Goal: Task Accomplishment & Management: Manage account settings

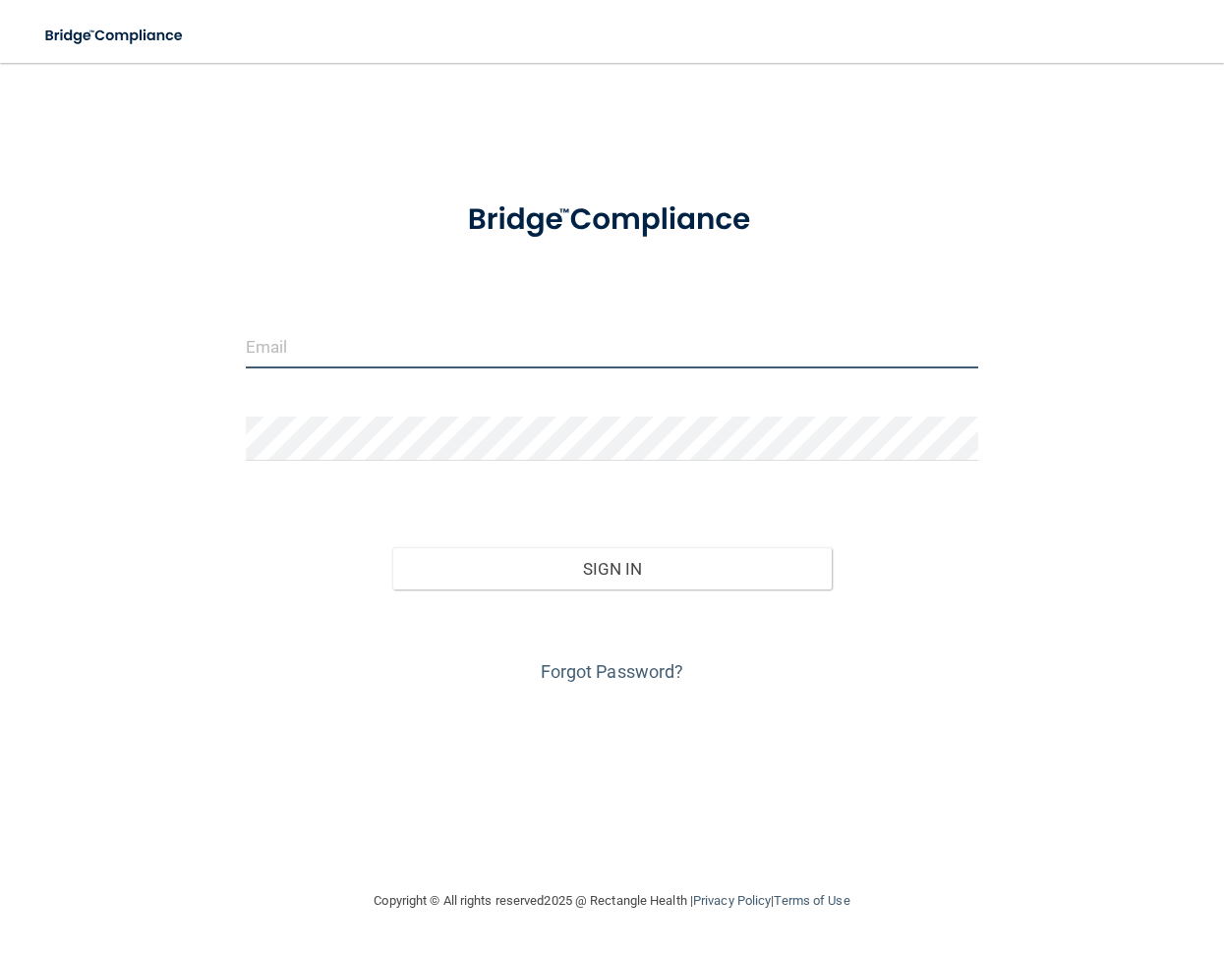
click at [437, 360] on input "email" at bounding box center [612, 346] width 733 height 44
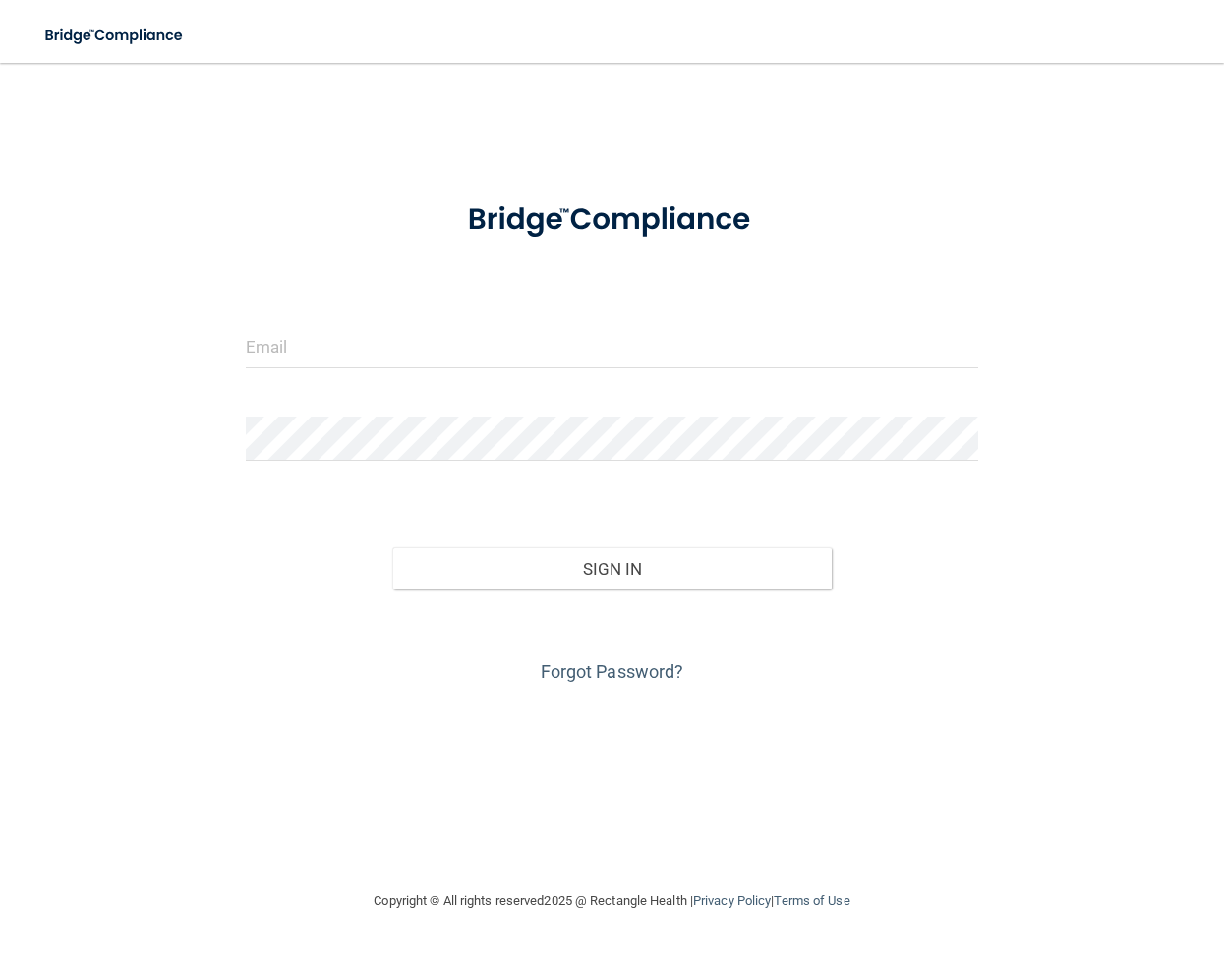
click at [762, 312] on form "Invalid email/password. You don't have permission to access that page. Sign In …" at bounding box center [612, 434] width 733 height 507
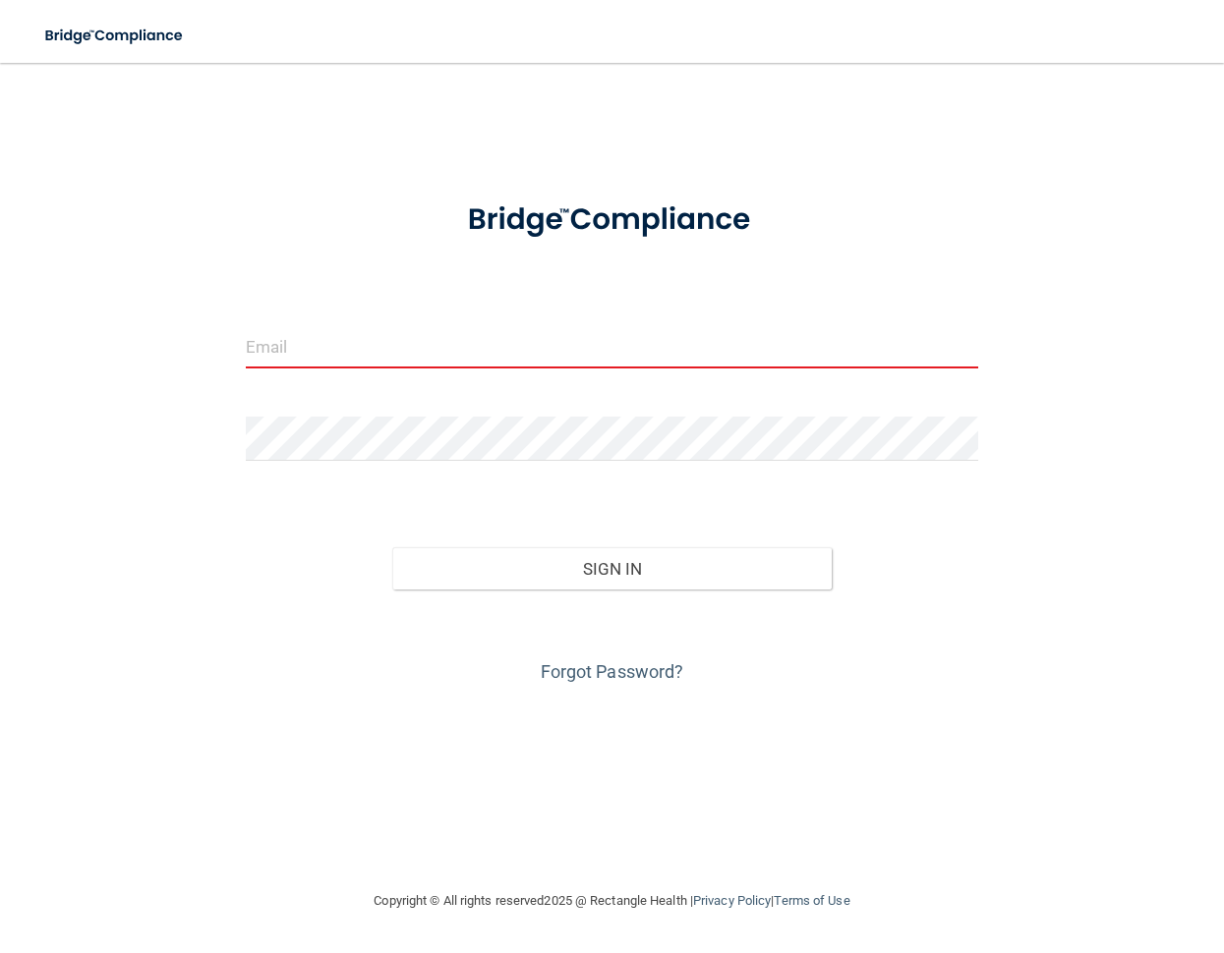
click at [728, 351] on input "email" at bounding box center [612, 346] width 733 height 44
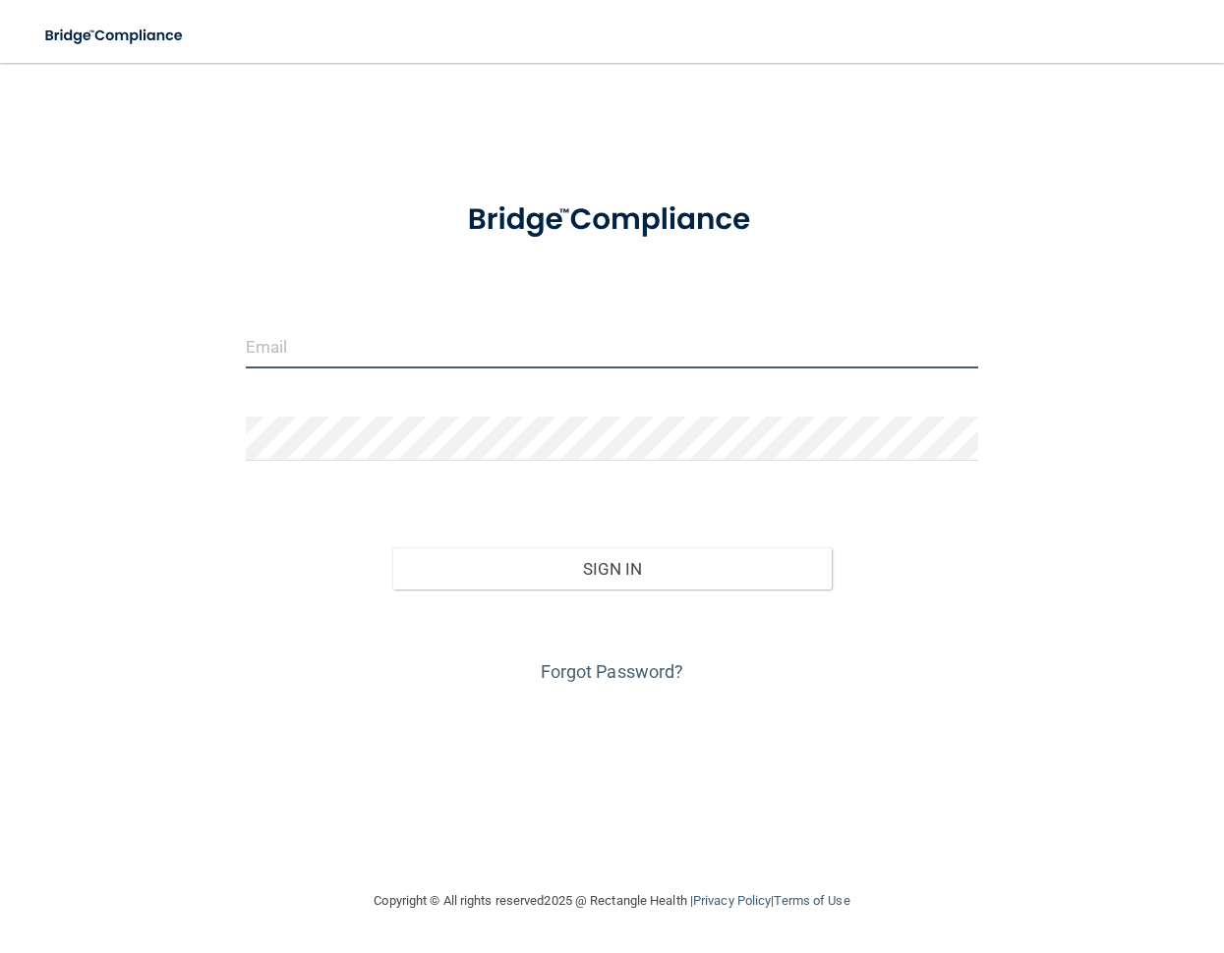
click at [280, 348] on input "email" at bounding box center [612, 346] width 733 height 44
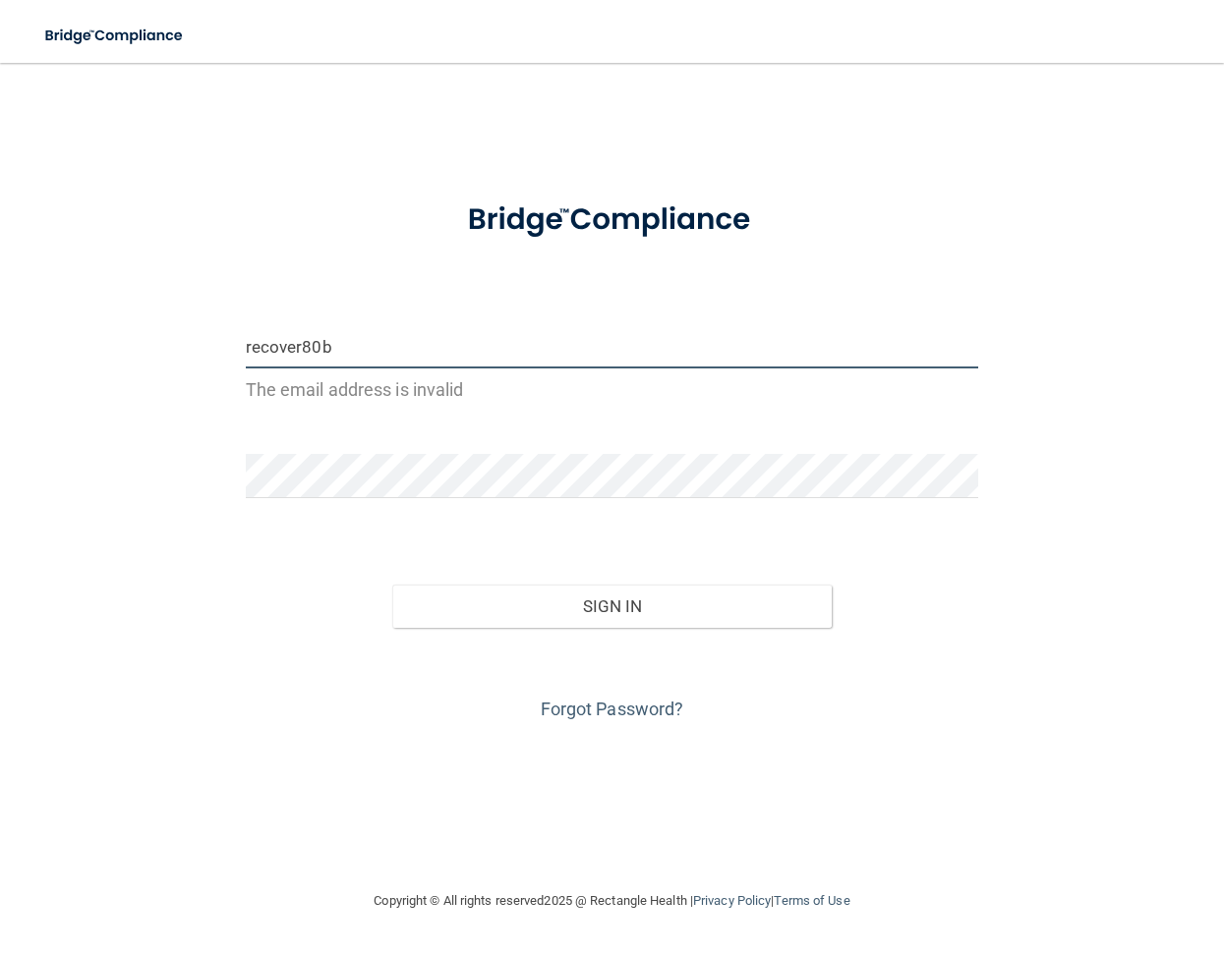
type input "recover80b"
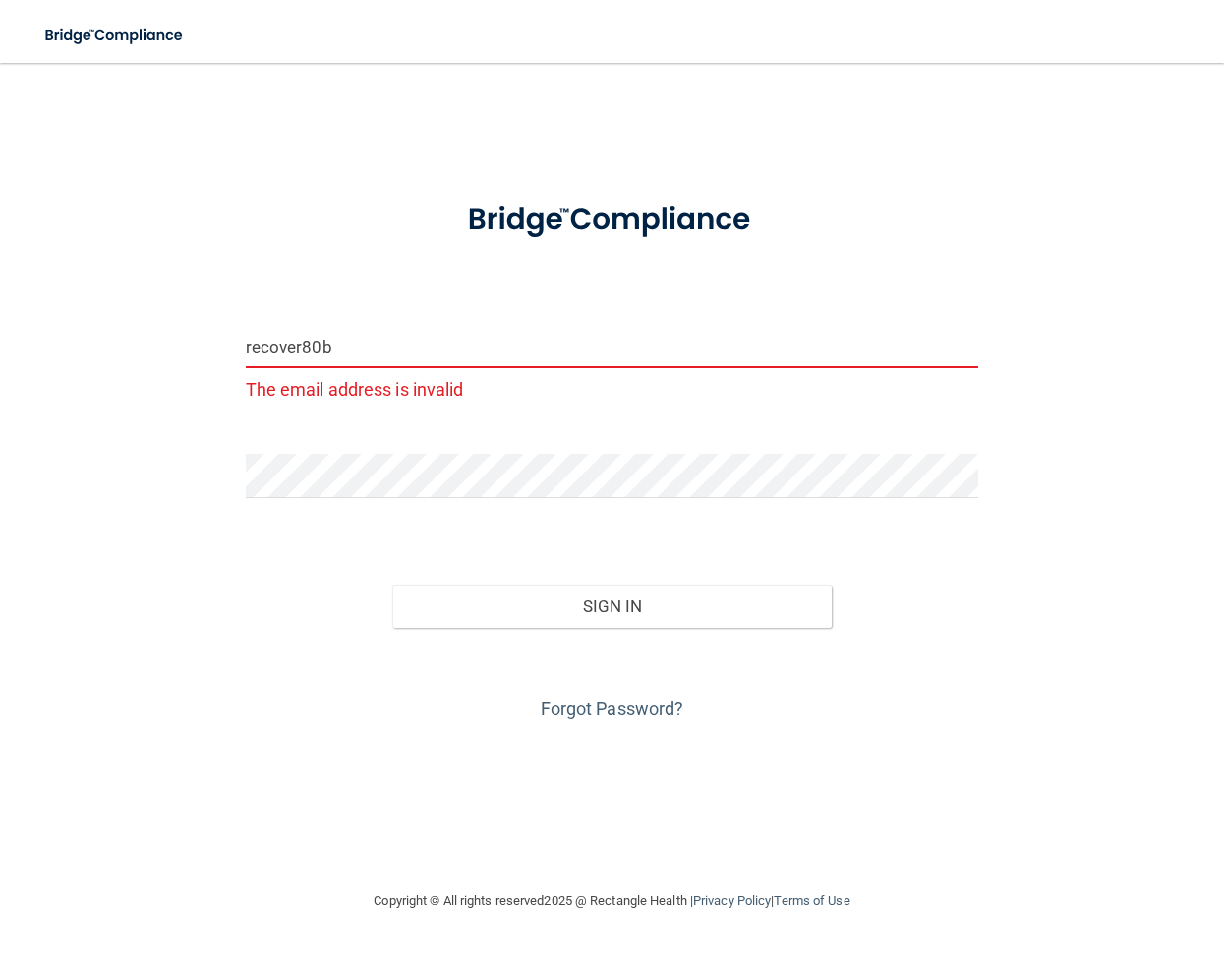
click at [614, 231] on img at bounding box center [612, 220] width 352 height 79
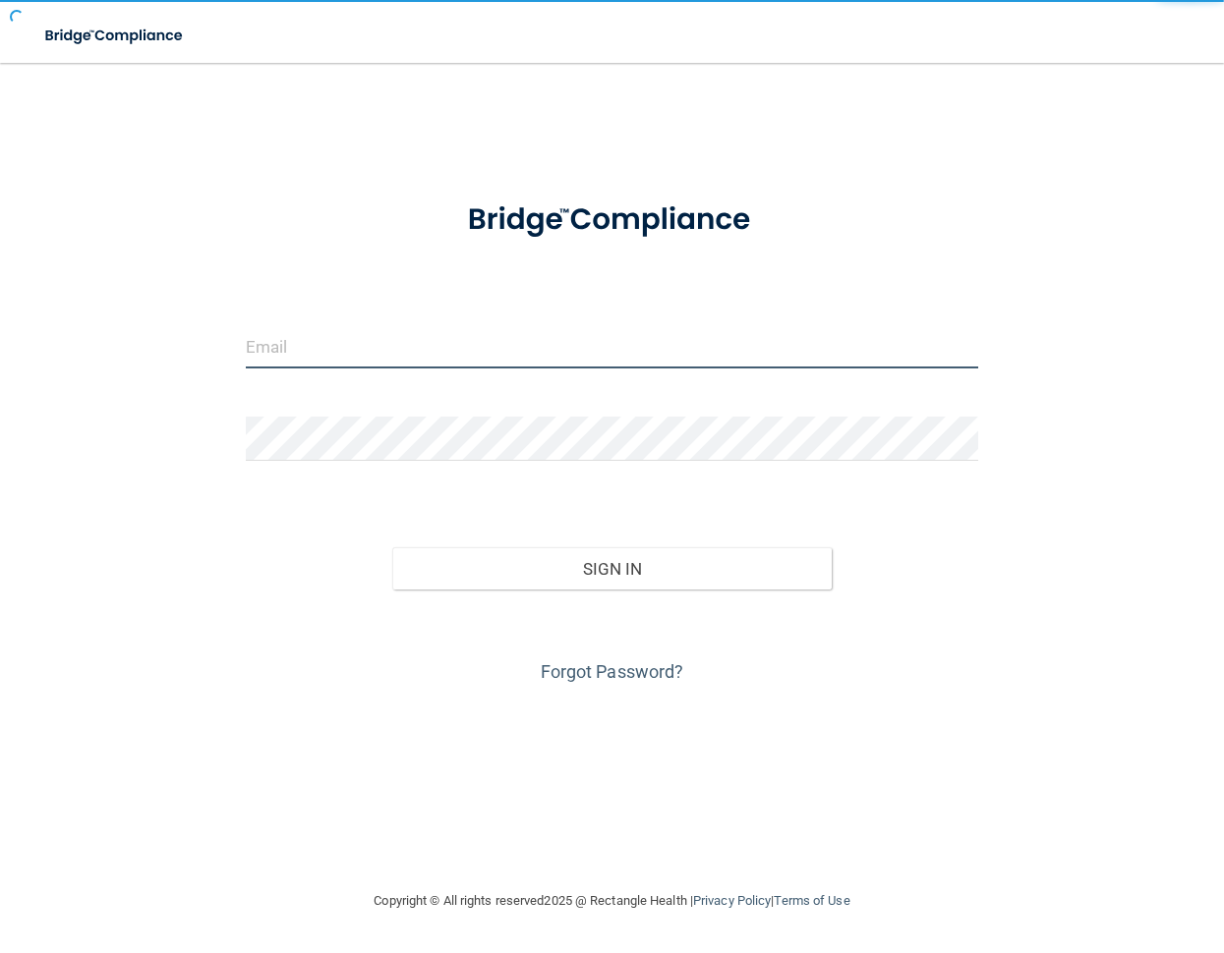
click at [483, 345] on input "email" at bounding box center [612, 346] width 733 height 44
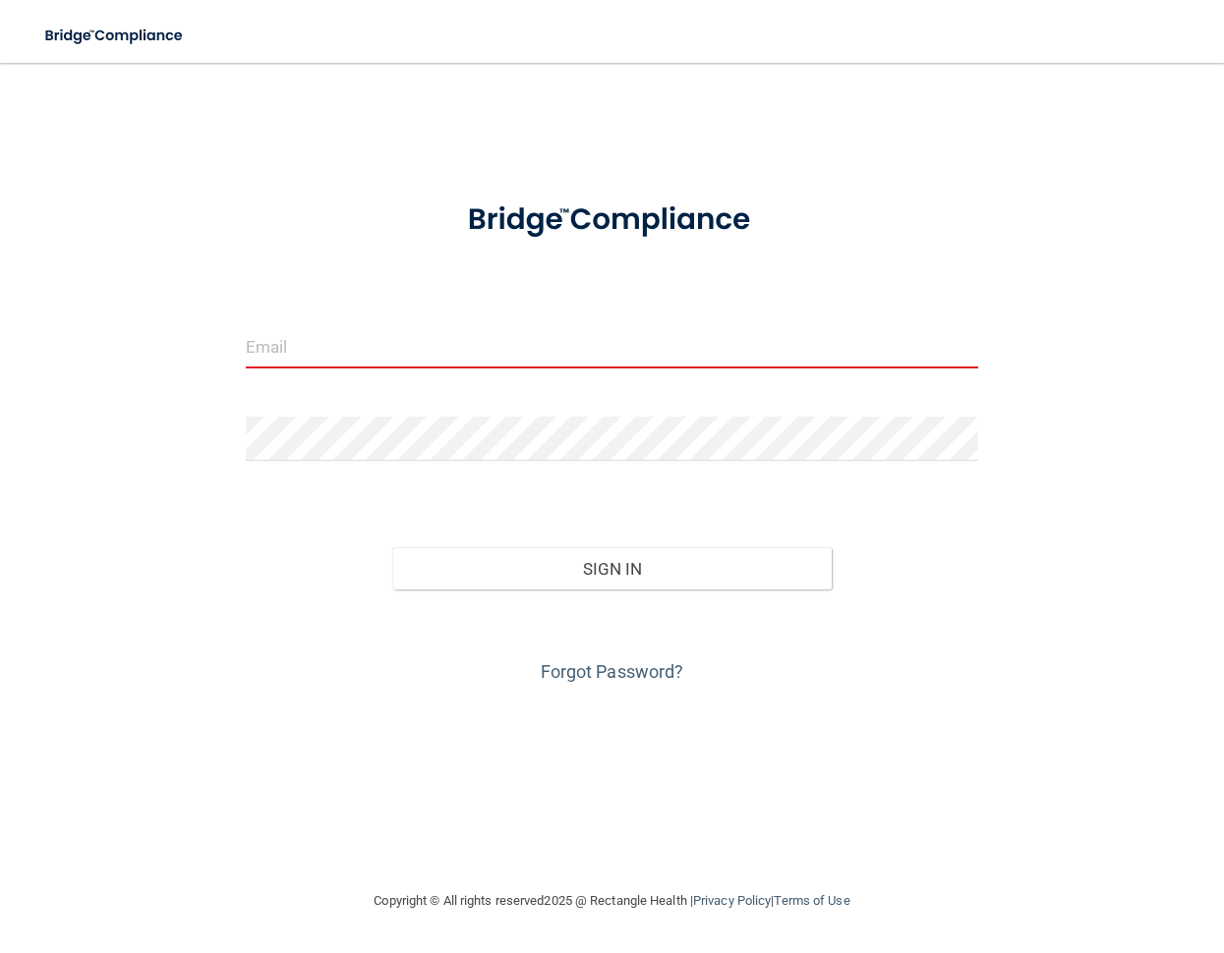
click at [927, 590] on div "Forgot Password?" at bounding box center [612, 639] width 763 height 98
click at [880, 496] on form "Invalid email/password. You don't have permission to access that page. Sign In …" at bounding box center [612, 434] width 733 height 507
